Goal: Information Seeking & Learning: Learn about a topic

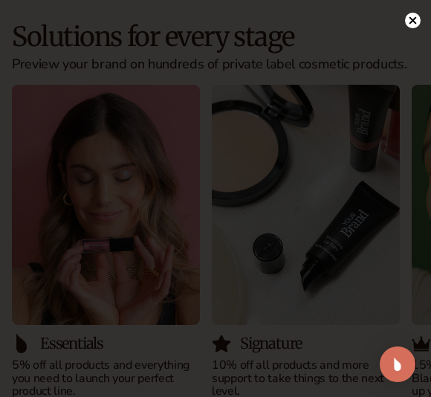
scroll to position [82, 0]
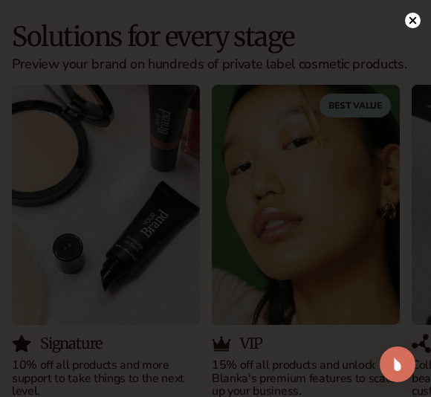
click at [409, 22] on circle at bounding box center [413, 21] width 16 height 16
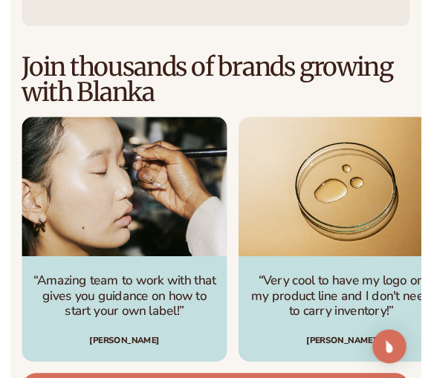
scroll to position [5003, 0]
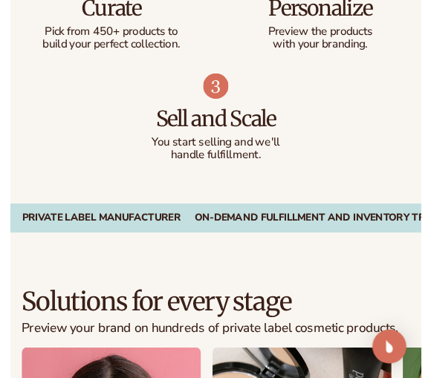
scroll to position [1780, 0]
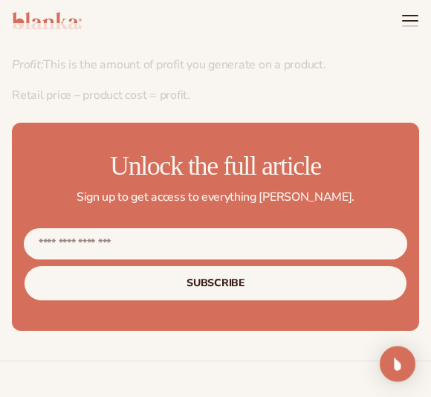
scroll to position [984, 0]
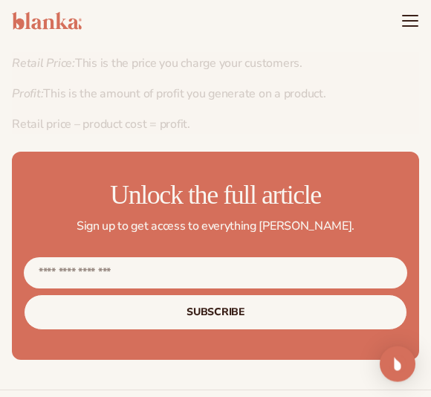
click at [311, 107] on div at bounding box center [215, 94] width 407 height 82
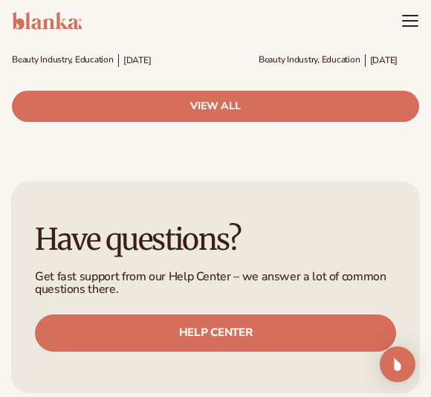
scroll to position [1780, 0]
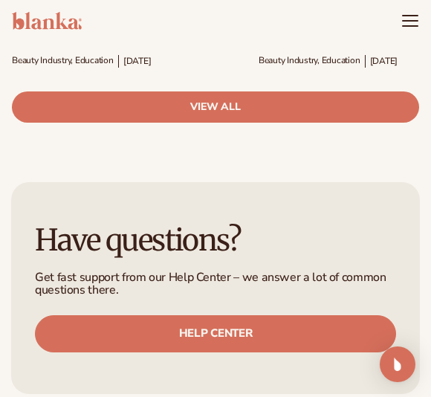
click at [288, 102] on link "view all" at bounding box center [215, 106] width 407 height 31
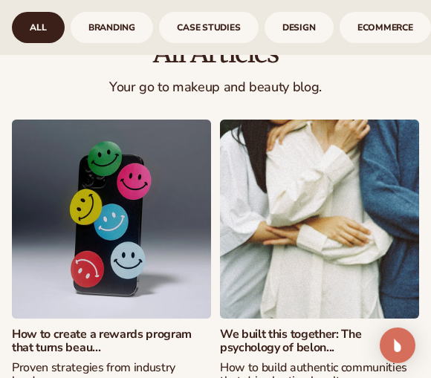
scroll to position [1144, 0]
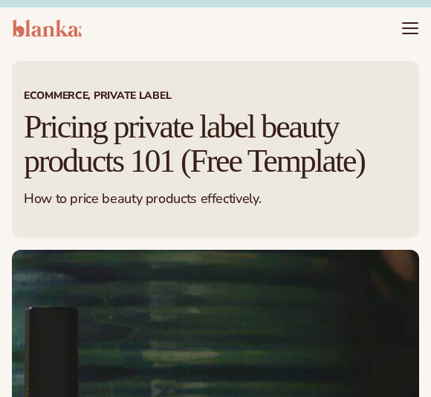
scroll to position [432, 0]
